Goal: Register for event/course

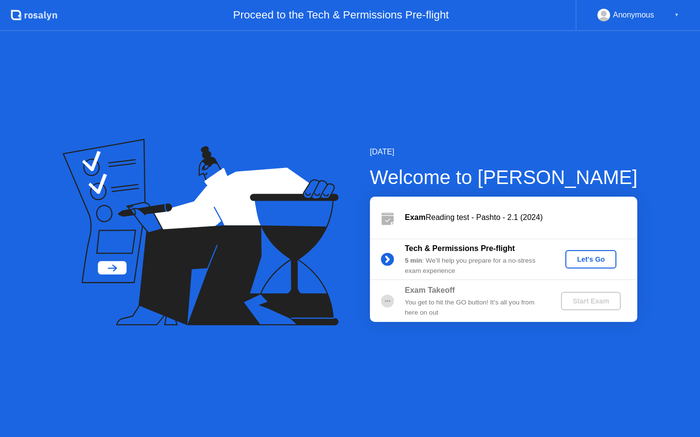
click at [599, 260] on div "Let's Go" at bounding box center [590, 260] width 43 height 8
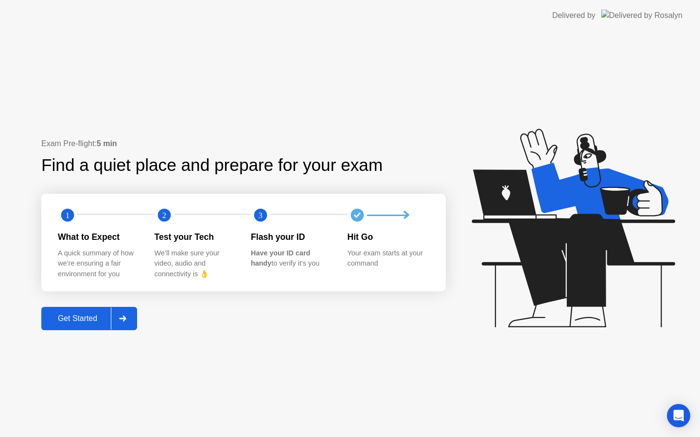
click at [92, 317] on div "Get Started" at bounding box center [77, 319] width 67 height 9
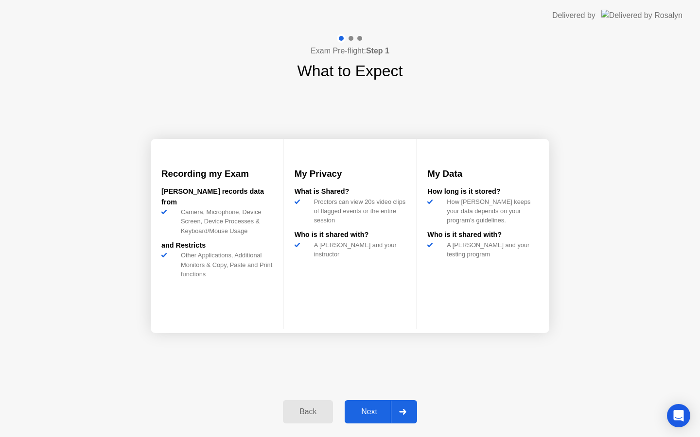
click at [369, 412] on div "Next" at bounding box center [369, 412] width 43 height 9
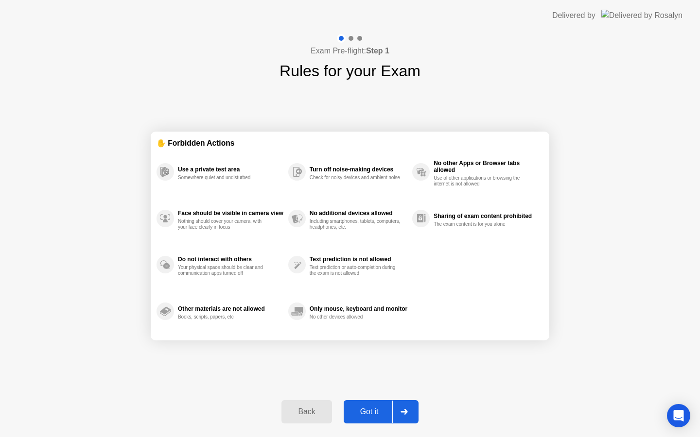
click at [369, 412] on div "Got it" at bounding box center [370, 412] width 46 height 9
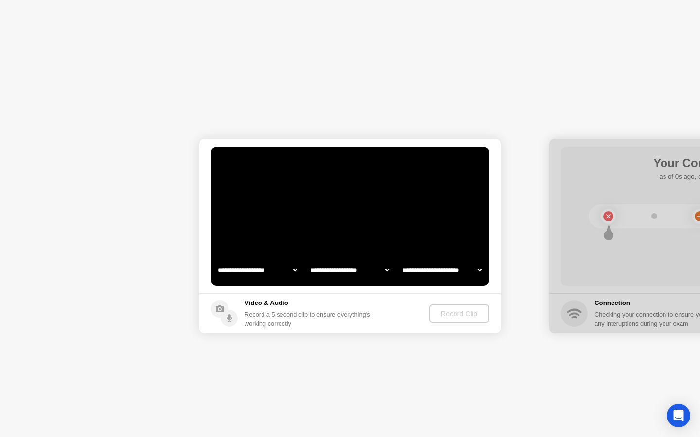
select select "**********"
select select "*******"
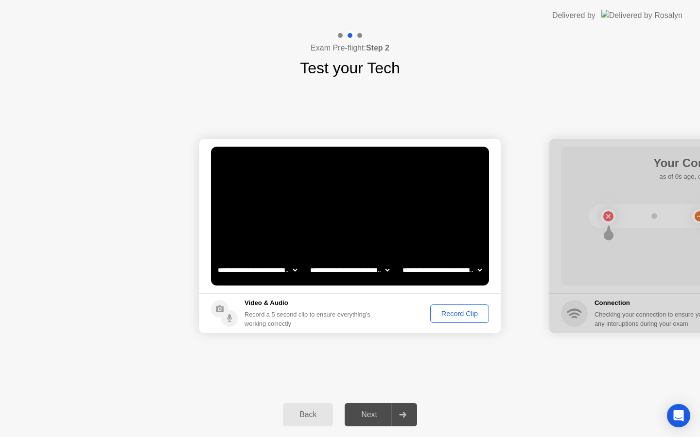
click at [469, 317] on div "Record Clip" at bounding box center [460, 314] width 52 height 8
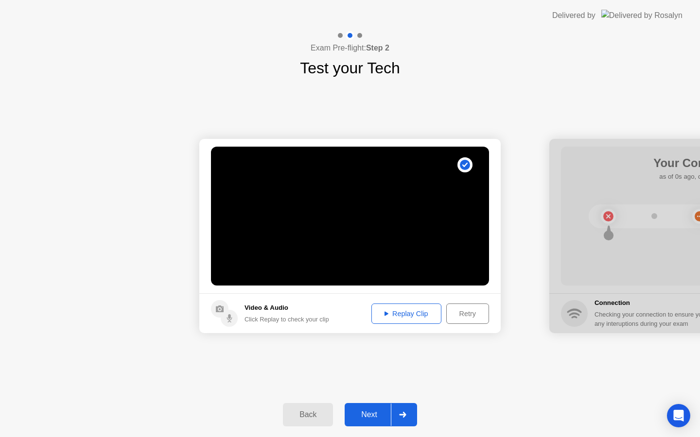
click at [403, 310] on div "Replay Clip" at bounding box center [406, 314] width 63 height 8
click at [371, 416] on div "Next" at bounding box center [369, 415] width 43 height 9
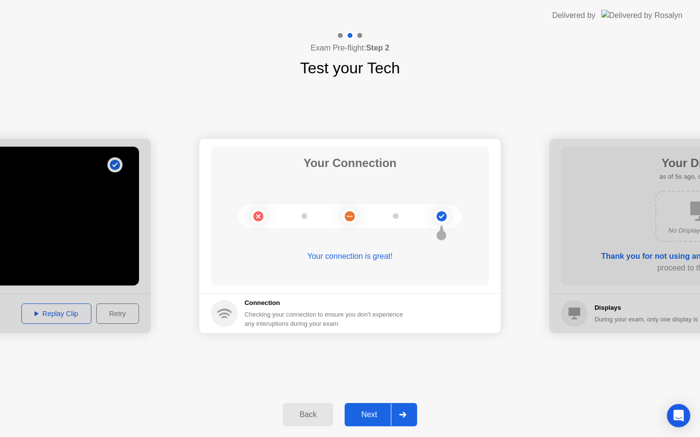
click at [368, 419] on div "Next" at bounding box center [369, 415] width 43 height 9
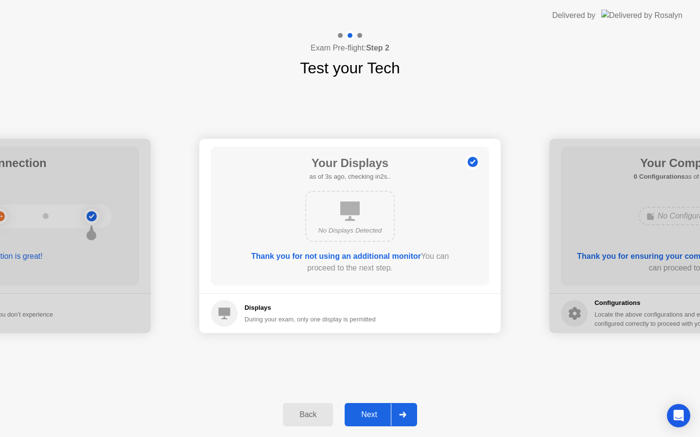
click at [368, 418] on div "Next" at bounding box center [369, 415] width 43 height 9
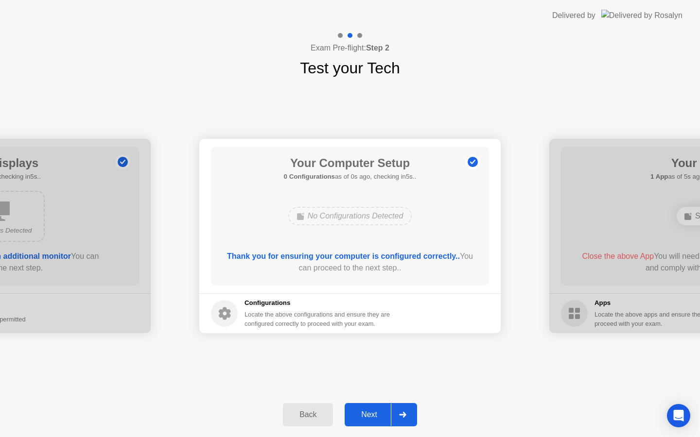
click at [368, 418] on div "Next" at bounding box center [369, 415] width 43 height 9
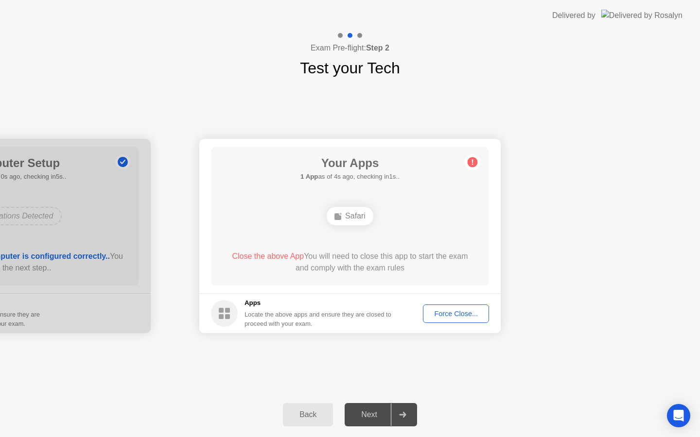
click at [450, 311] on div "Force Close..." at bounding box center [455, 314] width 59 height 8
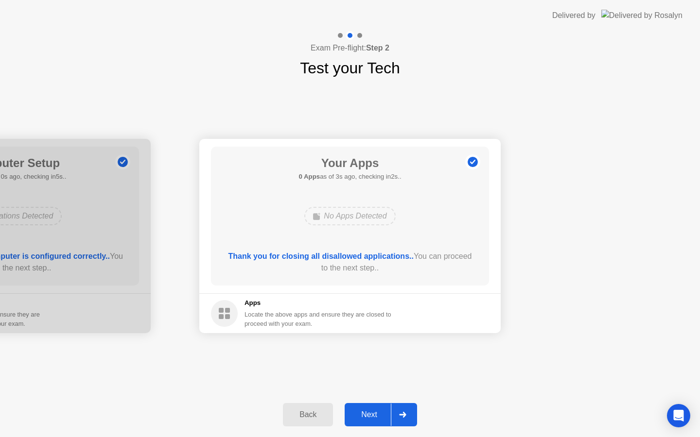
click at [375, 414] on div "Next" at bounding box center [369, 415] width 43 height 9
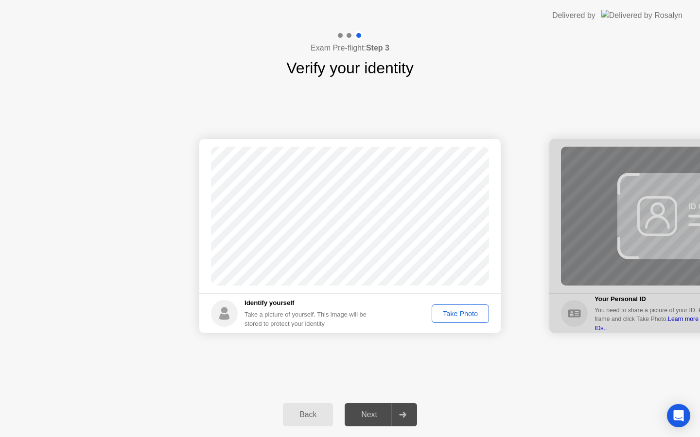
click at [468, 315] on div "Take Photo" at bounding box center [460, 314] width 51 height 8
click at [374, 413] on div "Next" at bounding box center [369, 415] width 43 height 9
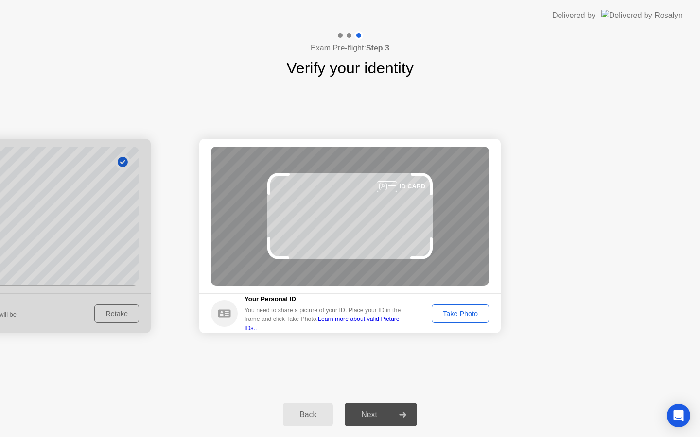
click at [456, 311] on div "Take Photo" at bounding box center [460, 314] width 51 height 8
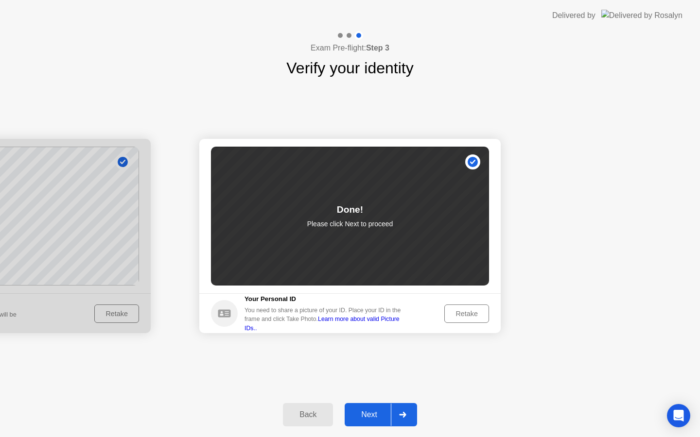
click at [370, 414] on div "Next" at bounding box center [369, 415] width 43 height 9
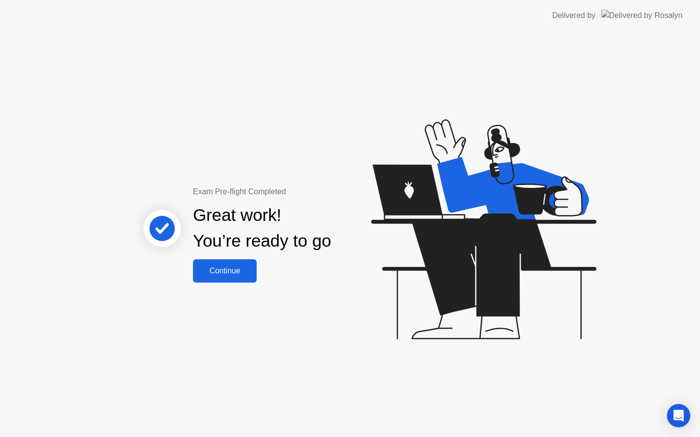
click at [235, 269] on div "Continue" at bounding box center [225, 271] width 58 height 9
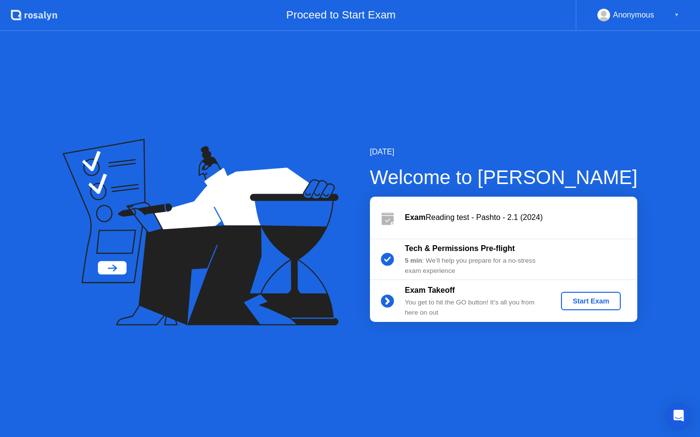
click at [584, 301] on div "Start Exam" at bounding box center [591, 301] width 52 height 8
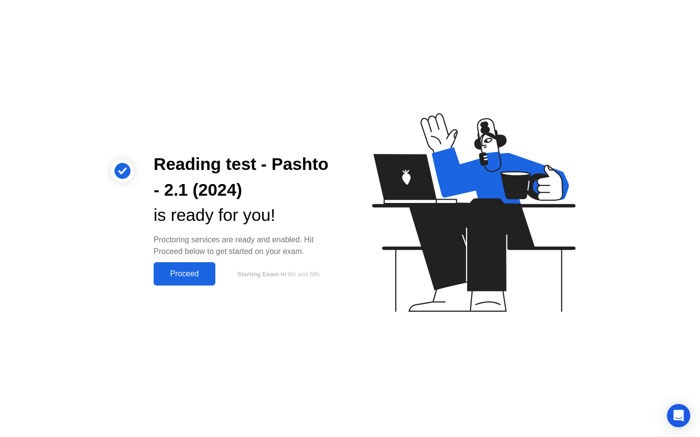
click at [189, 278] on div "Proceed" at bounding box center [185, 274] width 56 height 9
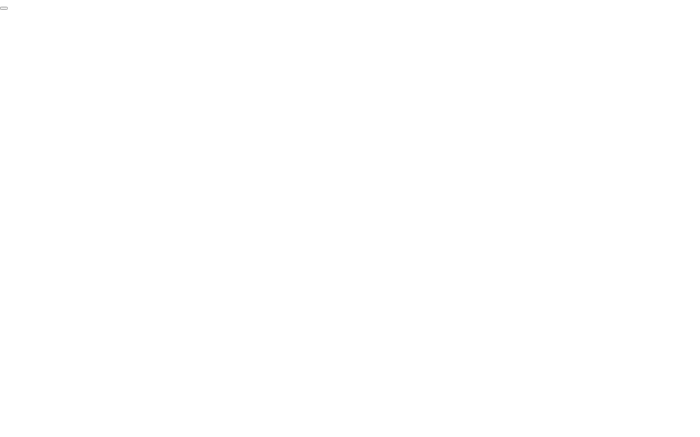
click div "End Proctoring Session"
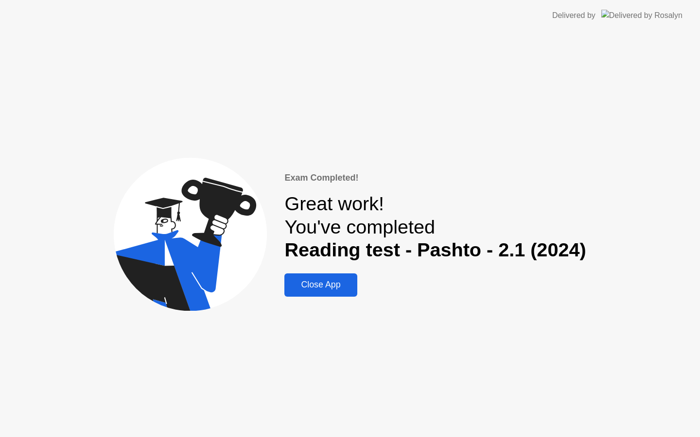
click at [330, 285] on div "Close App" at bounding box center [320, 285] width 67 height 10
